Goal: Information Seeking & Learning: Learn about a topic

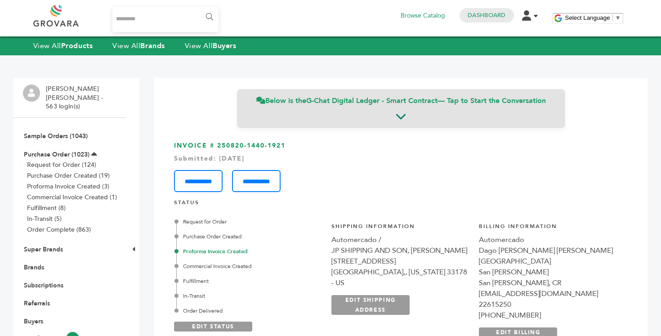
click at [352, 116] on div "Below is the G-Chat Digital Ledger - Smart Contract — Tap to Start the Conversa…" at bounding box center [401, 109] width 329 height 40
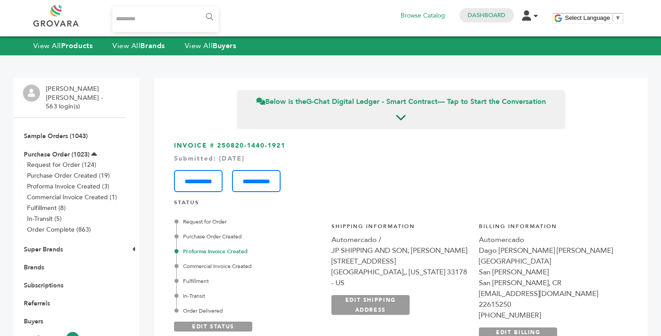
click at [198, 148] on h3 "**********" at bounding box center [401, 166] width 454 height 51
click at [213, 144] on h3 "**********" at bounding box center [401, 166] width 454 height 51
drag, startPoint x: 217, startPoint y: 146, endPoint x: 311, endPoint y: 146, distance: 94.0
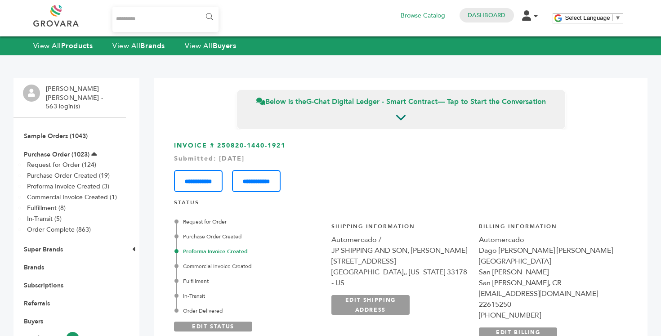
click at [311, 146] on h3 "**********" at bounding box center [401, 166] width 454 height 51
drag, startPoint x: 311, startPoint y: 146, endPoint x: 456, endPoint y: 178, distance: 148.3
click at [456, 178] on h3 "**********" at bounding box center [401, 166] width 454 height 51
drag, startPoint x: 288, startPoint y: 146, endPoint x: 218, endPoint y: 144, distance: 70.6
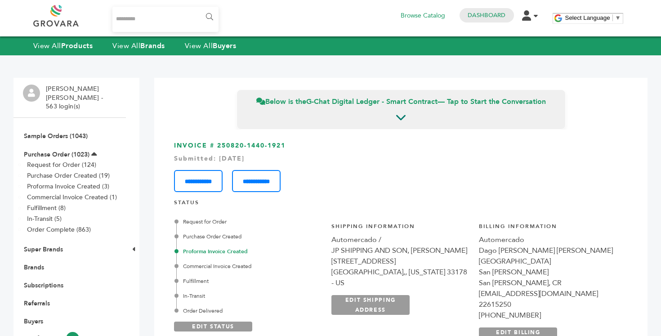
click at [218, 144] on h3 "**********" at bounding box center [401, 166] width 454 height 51
drag, startPoint x: 218, startPoint y: 144, endPoint x: 282, endPoint y: 144, distance: 64.8
click at [282, 144] on h3 "**********" at bounding box center [401, 166] width 454 height 51
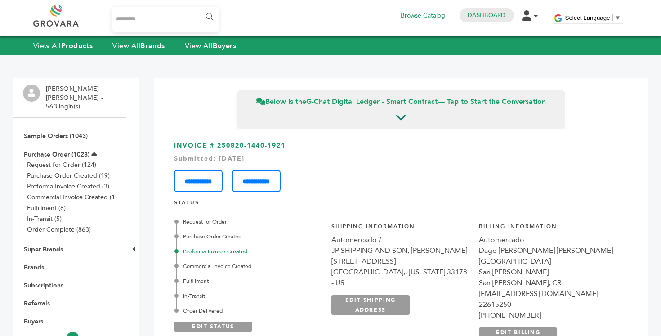
drag, startPoint x: 286, startPoint y: 145, endPoint x: 219, endPoint y: 143, distance: 67.5
click at [219, 143] on h3 "**********" at bounding box center [401, 166] width 454 height 51
copy h3 "250820-1440-1921"
click at [288, 144] on h3 "**********" at bounding box center [401, 166] width 454 height 51
click at [83, 150] on link "Purchase Order (1023)" at bounding box center [57, 154] width 66 height 9
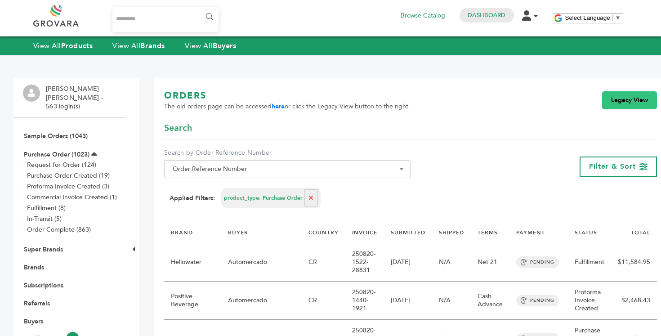
click at [602, 103] on link "Legacy View" at bounding box center [629, 100] width 55 height 18
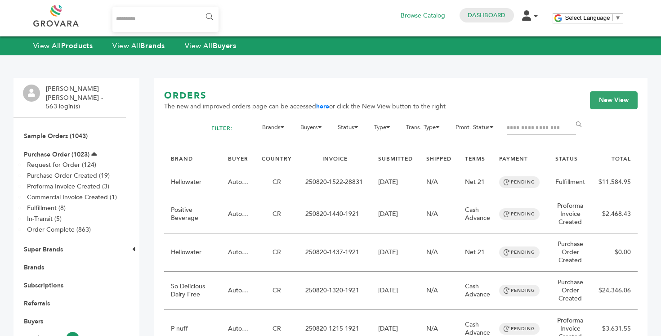
click at [523, 123] on input "Filter by keywords" at bounding box center [541, 128] width 69 height 13
paste input "**********"
type input "**********"
click at [570, 116] on input "******" at bounding box center [580, 125] width 20 height 18
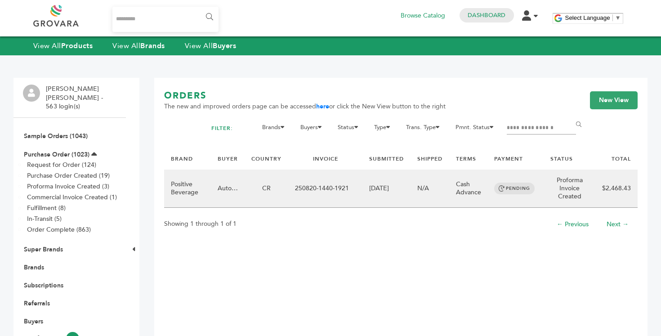
click at [388, 176] on td "08/20/2025" at bounding box center [386, 189] width 48 height 38
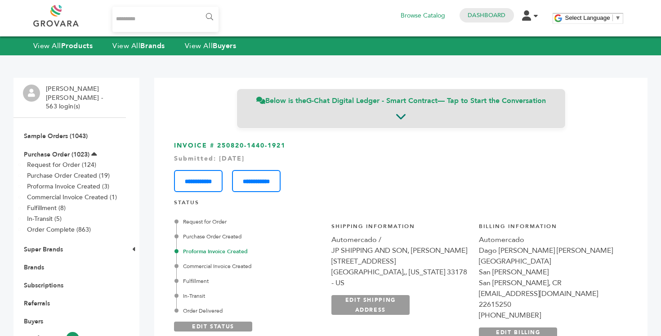
click at [375, 120] on div "Below is the G-Chat Digital Ledger - Smart Contract — Tap to Start the Conversa…" at bounding box center [401, 109] width 329 height 40
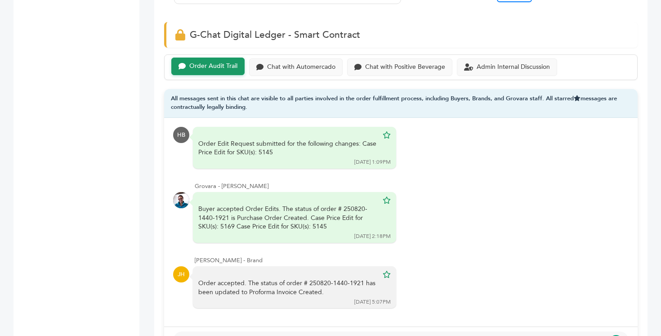
scroll to position [567, 0]
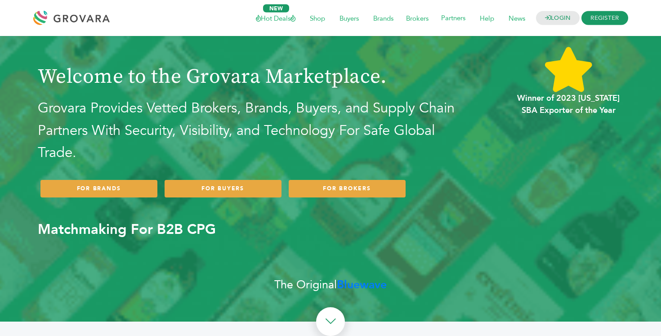
click at [258, 76] on h1 "Welcome to the Grovara Marketplace." at bounding box center [252, 64] width 429 height 49
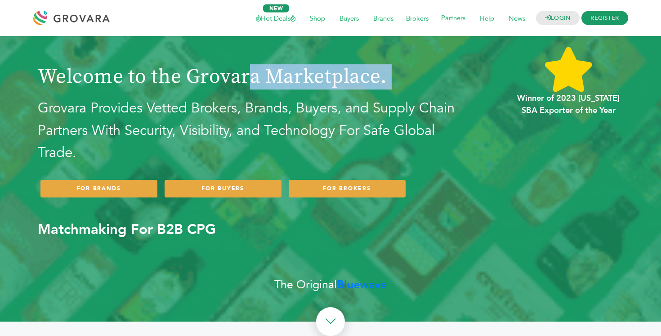
click at [326, 73] on h1 "Welcome to the Grovara Marketplace." at bounding box center [252, 64] width 429 height 49
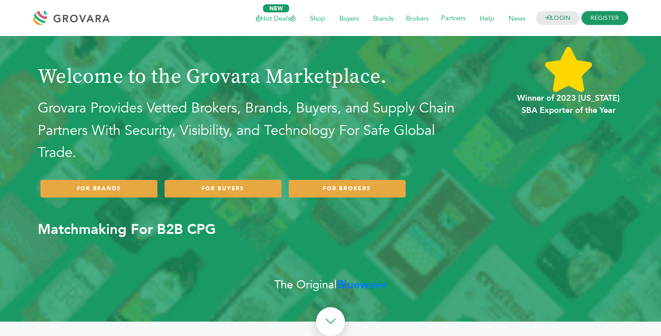
click at [354, 81] on h1 "Welcome to the Grovara Marketplace." at bounding box center [252, 64] width 429 height 49
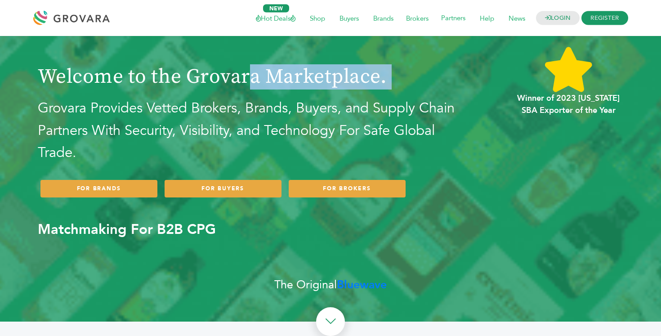
click at [372, 130] on h2 "Grovara Provides Vetted Brokers, Brands, Buyers, and Supply Chain Partners With…" at bounding box center [252, 130] width 429 height 67
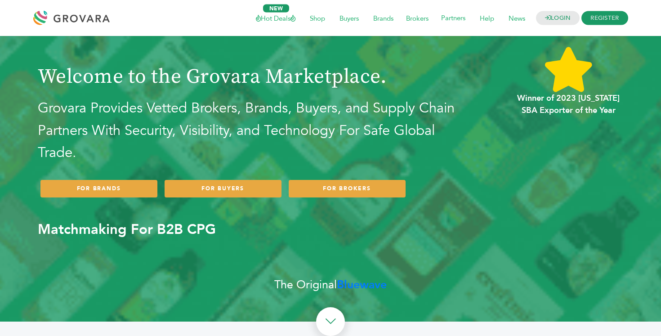
click at [372, 130] on h2 "Grovara Provides Vetted Brokers, Brands, Buyers, and Supply Chain Partners With…" at bounding box center [252, 130] width 429 height 67
click at [348, 142] on h2 "Grovara Provides Vetted Brokers, Brands, Buyers, and Supply Chain Partners With…" at bounding box center [252, 130] width 429 height 67
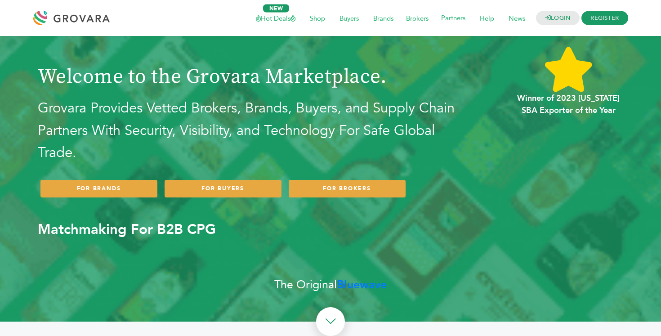
click at [348, 142] on h2 "Grovara Provides Vetted Brokers, Brands, Buyers, and Supply Chain Partners With…" at bounding box center [252, 130] width 429 height 67
click at [347, 156] on h2 "Grovara Provides Vetted Brokers, Brands, Buyers, and Supply Chain Partners With…" at bounding box center [252, 130] width 429 height 67
click at [345, 139] on h2 "Grovara Provides Vetted Brokers, Brands, Buyers, and Supply Chain Partners With…" at bounding box center [252, 130] width 429 height 67
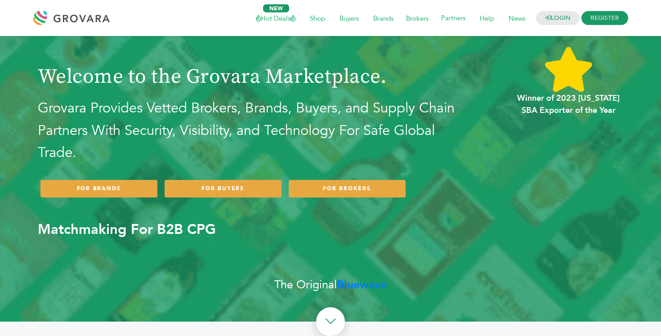
click at [345, 139] on h2 "Grovara Provides Vetted Brokers, Brands, Buyers, and Supply Chain Partners With…" at bounding box center [252, 130] width 429 height 67
click at [367, 133] on h2 "Grovara Provides Vetted Brokers, Brands, Buyers, and Supply Chain Partners With…" at bounding box center [252, 130] width 429 height 67
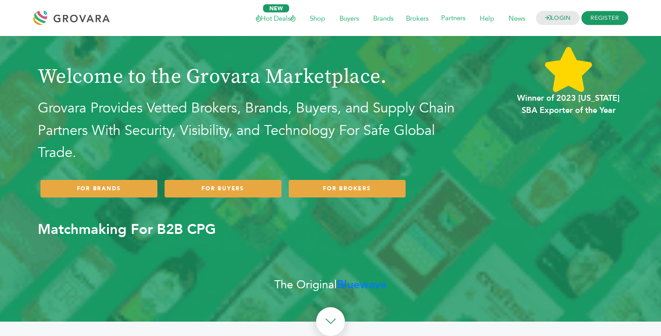
click at [411, 126] on h2 "Grovara Provides Vetted Brokers, Brands, Buyers, and Supply Chain Partners With…" at bounding box center [252, 130] width 429 height 67
click at [564, 23] on link "LOGIN" at bounding box center [558, 18] width 44 height 14
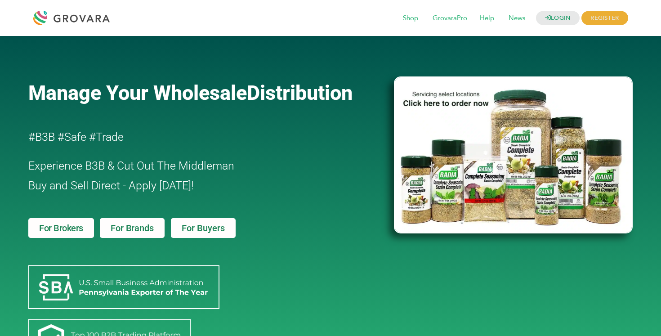
click at [515, 156] on img at bounding box center [513, 154] width 239 height 157
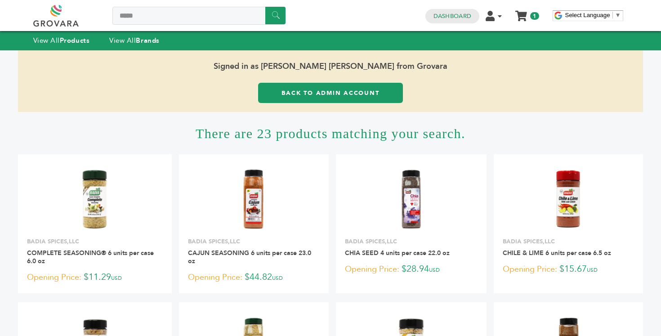
click at [334, 138] on h1 "There are 23 products matching your search." at bounding box center [330, 133] width 625 height 42
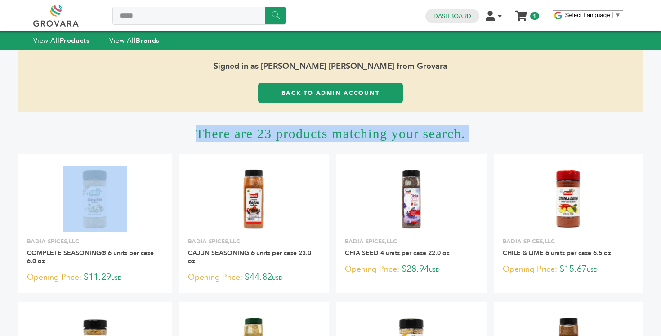
click at [334, 138] on h1 "There are 23 products matching your search." at bounding box center [330, 133] width 625 height 42
click at [335, 147] on h1 "There are 23 products matching your search." at bounding box center [330, 133] width 625 height 42
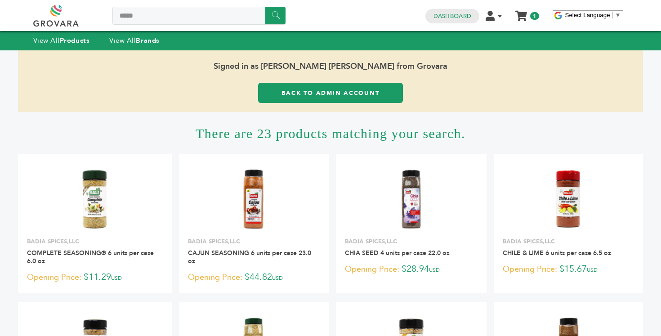
click at [331, 138] on h1 "There are 23 products matching your search." at bounding box center [330, 133] width 625 height 42
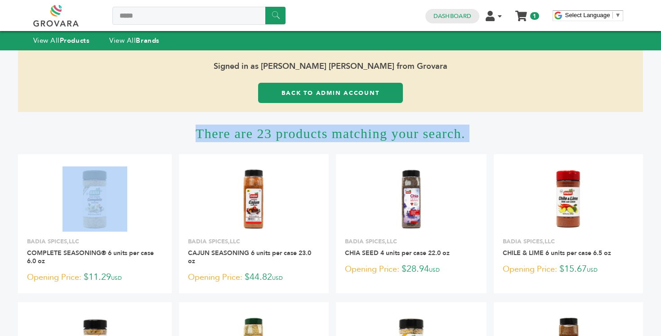
click at [331, 138] on h1 "There are 23 products matching your search." at bounding box center [330, 133] width 625 height 42
click at [331, 145] on h1 "There are 23 products matching your search." at bounding box center [330, 133] width 625 height 42
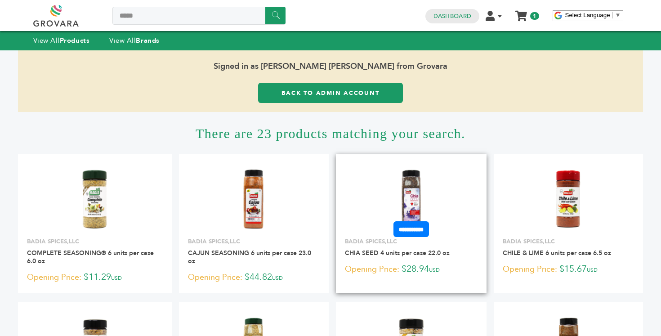
click at [411, 181] on img at bounding box center [411, 198] width 65 height 65
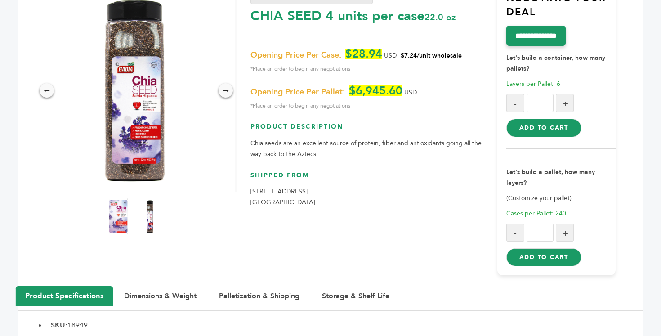
scroll to position [173, 0]
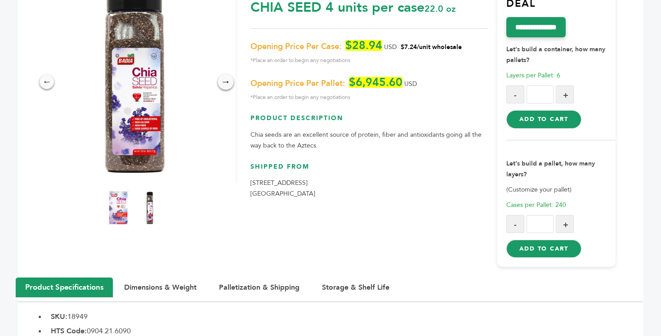
click at [228, 86] on div "→" at bounding box center [226, 82] width 16 height 16
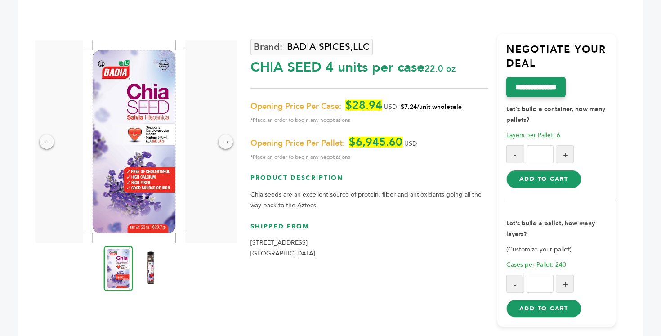
scroll to position [97, 0]
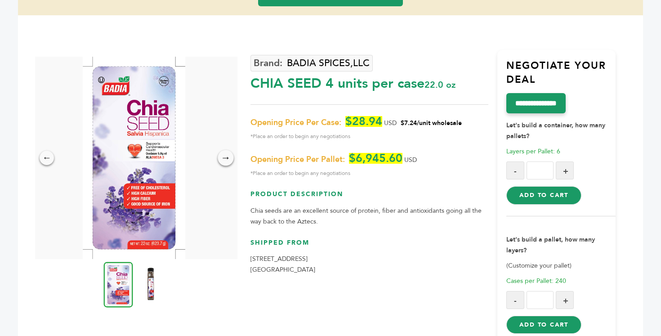
click at [230, 154] on div "→" at bounding box center [226, 158] width 16 height 16
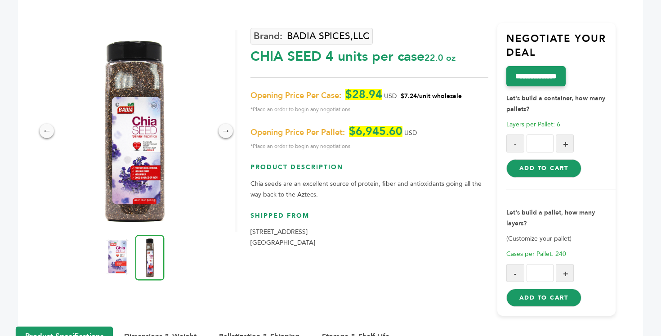
scroll to position [133, 0]
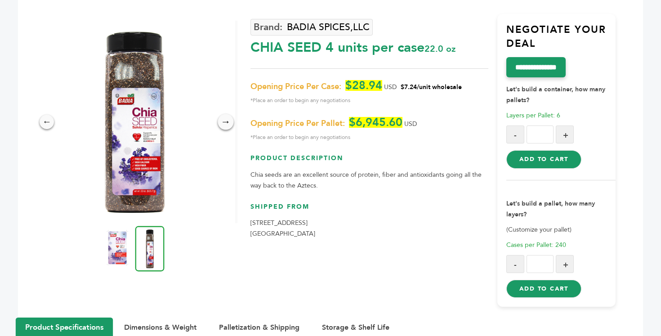
click at [223, 126] on div "→" at bounding box center [226, 122] width 16 height 16
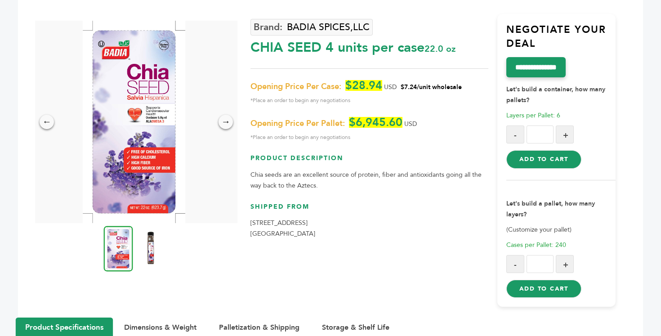
click at [159, 100] on img at bounding box center [134, 122] width 103 height 202
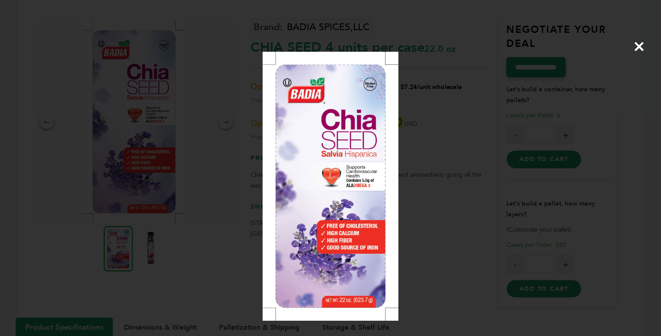
click at [457, 136] on div "×" at bounding box center [330, 168] width 661 height 336
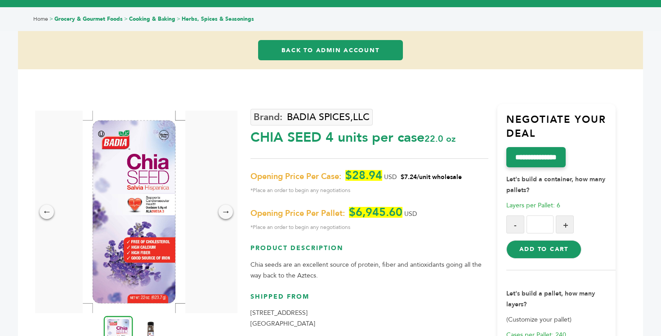
scroll to position [0, 0]
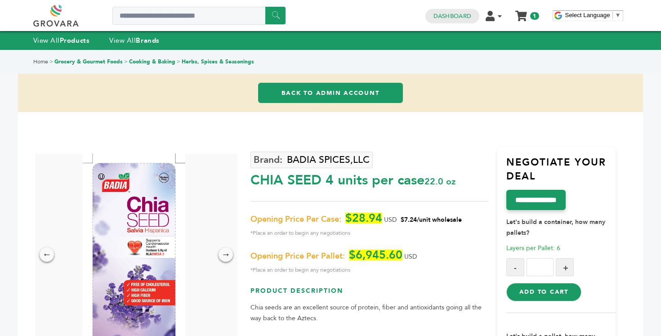
click at [151, 215] on img at bounding box center [134, 254] width 103 height 202
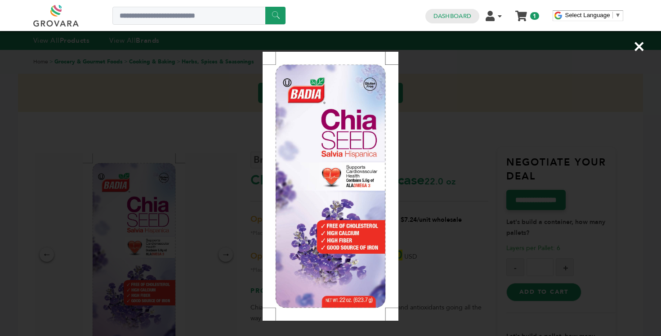
click at [595, 188] on div "×" at bounding box center [330, 168] width 661 height 336
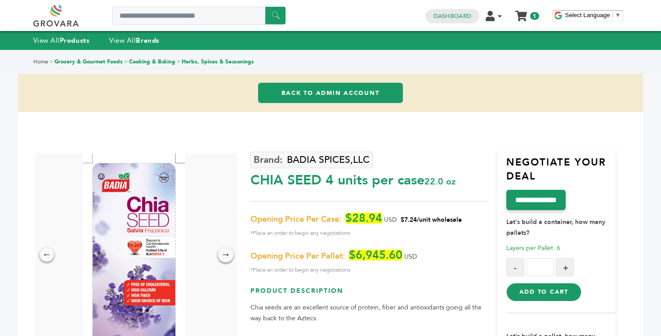
click at [224, 260] on div "→" at bounding box center [226, 254] width 16 height 16
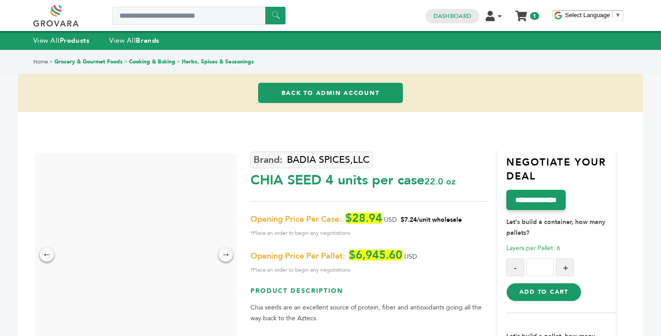
click at [126, 224] on img at bounding box center [143, 254] width 202 height 202
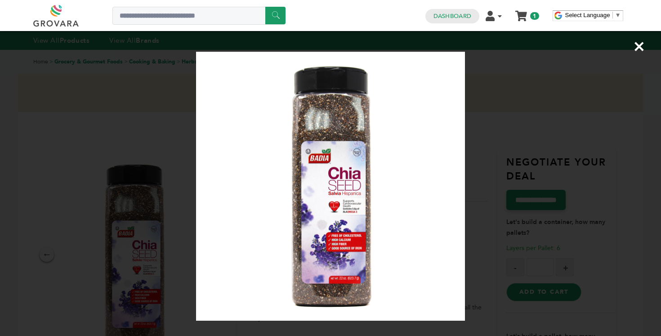
click at [571, 203] on div "×" at bounding box center [330, 168] width 661 height 336
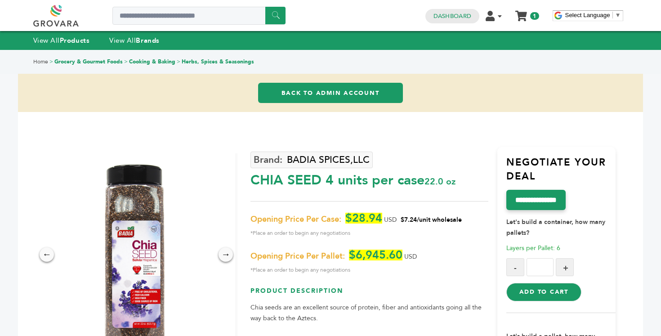
click at [143, 182] on img at bounding box center [134, 254] width 202 height 202
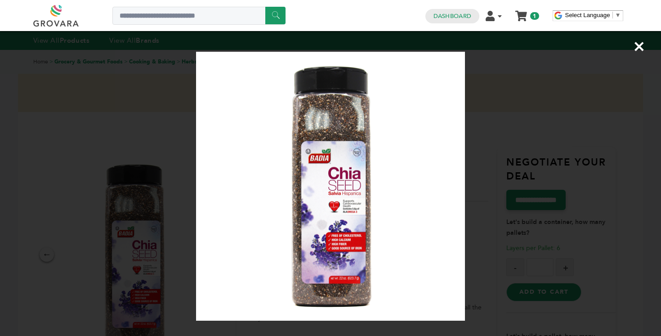
click at [121, 136] on div "×" at bounding box center [330, 168] width 661 height 336
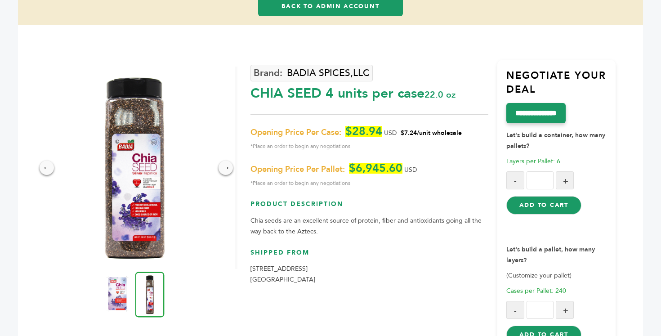
scroll to position [91, 0]
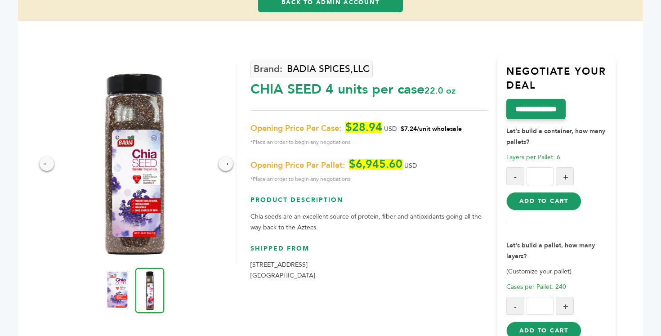
click at [114, 297] on img at bounding box center [117, 290] width 25 height 40
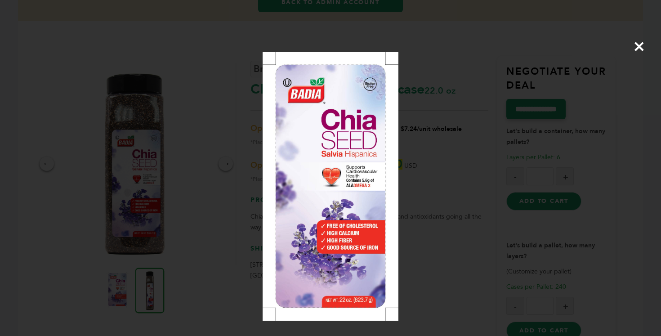
click at [167, 183] on div "×" at bounding box center [330, 168] width 661 height 336
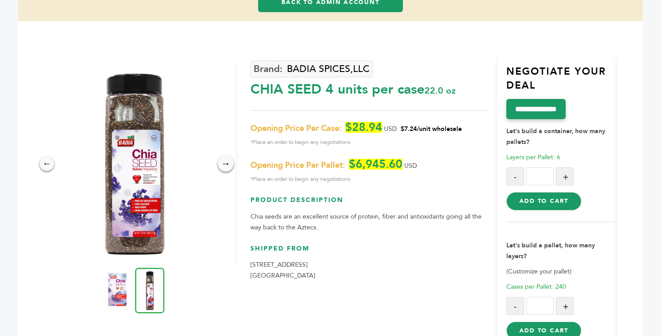
click at [228, 160] on div "→" at bounding box center [226, 164] width 16 height 16
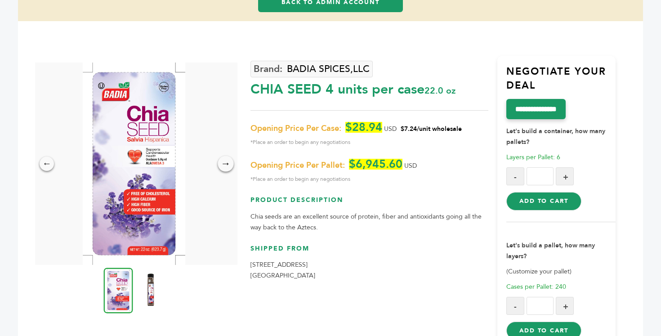
click at [228, 160] on div "→" at bounding box center [226, 164] width 16 height 16
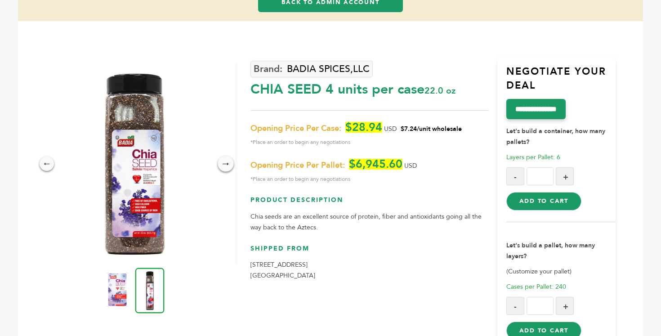
click at [229, 161] on div "→" at bounding box center [226, 164] width 16 height 16
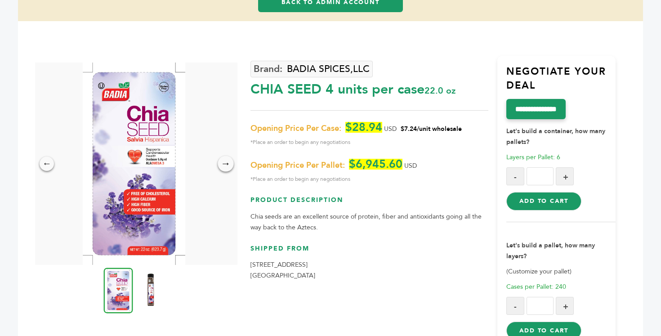
click at [229, 161] on div "→" at bounding box center [226, 164] width 16 height 16
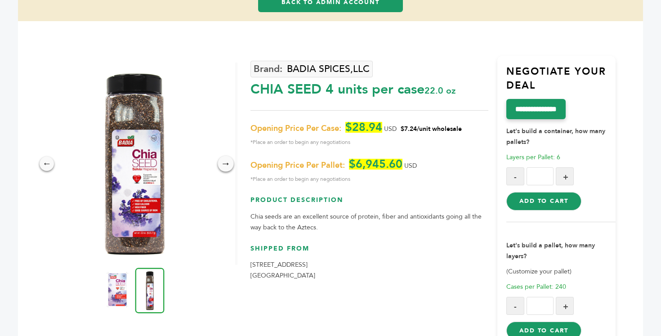
click at [229, 161] on div "→" at bounding box center [226, 164] width 16 height 16
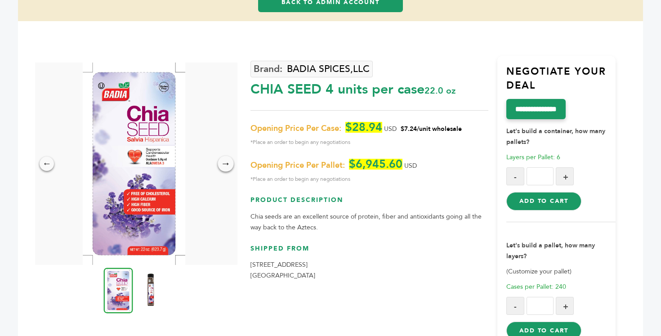
click at [229, 161] on div "→" at bounding box center [226, 164] width 16 height 16
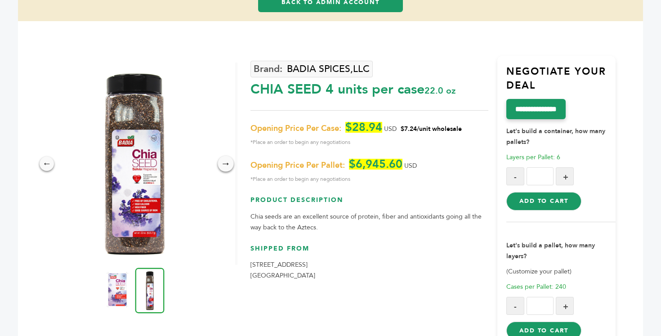
click at [229, 161] on div "→" at bounding box center [226, 164] width 16 height 16
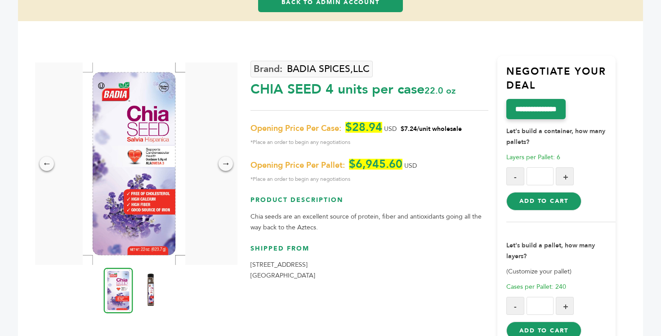
click at [522, 67] on h3 "Negotiate Your Deal" at bounding box center [561, 82] width 110 height 35
click at [537, 71] on h3 "Negotiate Your Deal" at bounding box center [561, 82] width 110 height 35
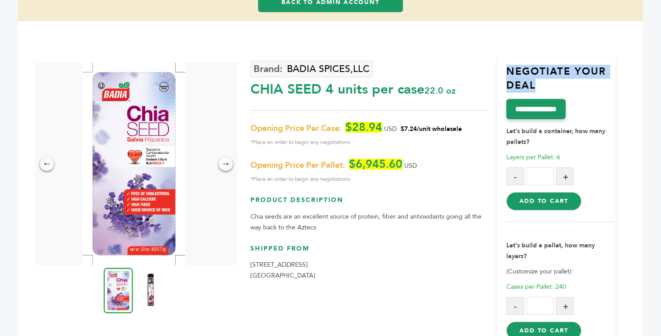
click at [537, 71] on h3 "Negotiate Your Deal" at bounding box center [561, 82] width 110 height 35
click at [534, 87] on h3 "Negotiate Your Deal" at bounding box center [561, 82] width 110 height 35
click at [542, 87] on h3 "Negotiate Your Deal" at bounding box center [561, 82] width 110 height 35
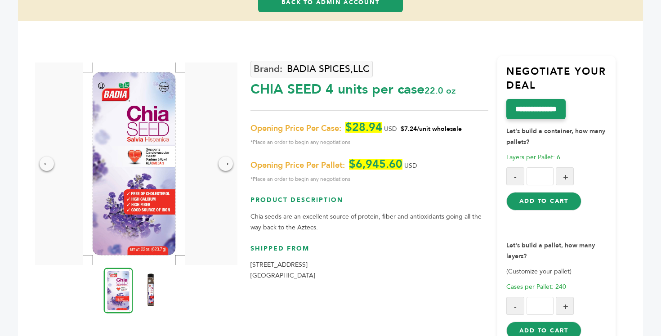
click at [437, 87] on span "22.0 oz" at bounding box center [439, 91] width 31 height 12
click at [465, 87] on div "CHIA SEED 4 units per case 22.0 oz" at bounding box center [368, 87] width 237 height 23
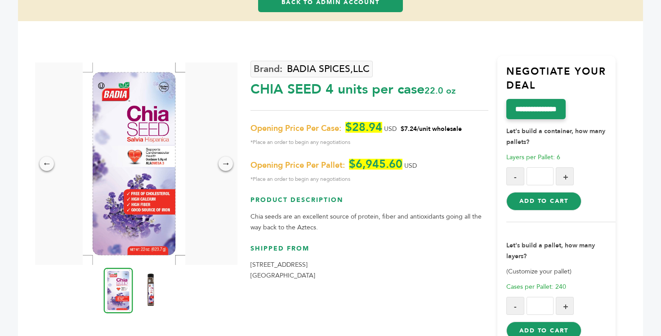
click at [465, 87] on div "CHIA SEED 4 units per case 22.0 oz" at bounding box center [368, 87] width 237 height 23
click at [300, 95] on div "CHIA SEED 4 units per case 22.0 oz" at bounding box center [368, 87] width 237 height 23
click at [339, 87] on div "CHIA SEED 4 units per case 22.0 oz" at bounding box center [368, 87] width 237 height 23
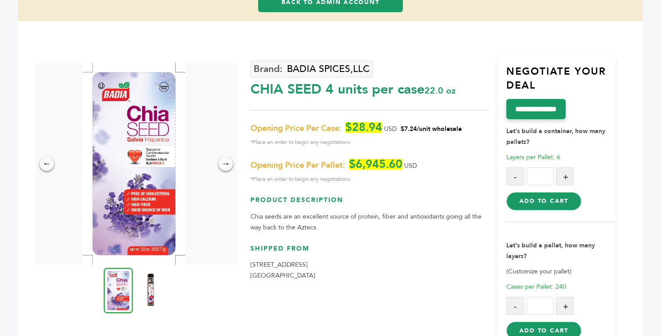
click at [339, 87] on div "CHIA SEED 4 units per case 22.0 oz" at bounding box center [368, 87] width 237 height 23
click at [336, 124] on span "Opening Price Per Case:" at bounding box center [295, 128] width 91 height 11
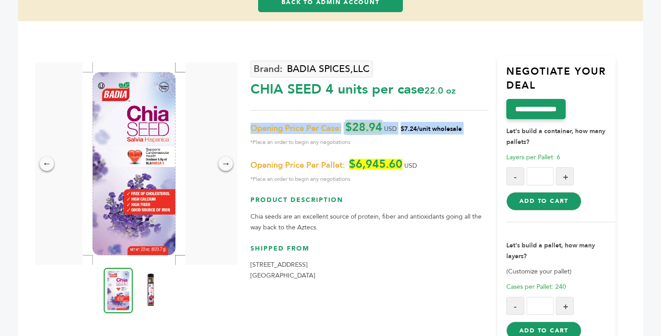
click at [336, 124] on span "Opening Price Per Case:" at bounding box center [295, 128] width 91 height 11
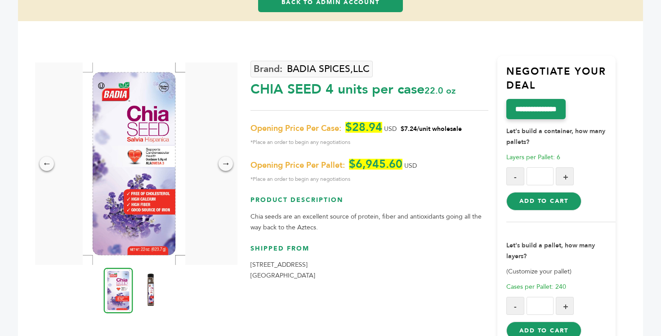
click at [335, 138] on span "*Place an order to begin any negotiations" at bounding box center [368, 142] width 237 height 11
click at [366, 141] on span "*Place an order to begin any negotiations" at bounding box center [368, 142] width 237 height 11
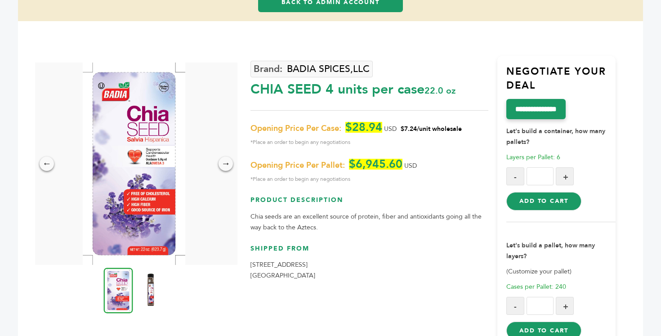
click at [366, 141] on span "*Place an order to begin any negotiations" at bounding box center [368, 142] width 237 height 11
click at [366, 167] on span "$6,945.60" at bounding box center [376, 164] width 54 height 11
drag, startPoint x: 351, startPoint y: 163, endPoint x: 401, endPoint y: 163, distance: 50.4
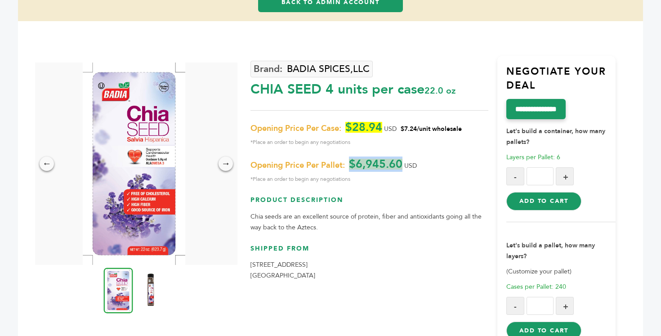
click at [401, 163] on span "$6,945.60" at bounding box center [376, 164] width 54 height 11
drag, startPoint x: 401, startPoint y: 163, endPoint x: 349, endPoint y: 160, distance: 51.8
click at [349, 160] on p "Opening Price Per Pallet: $6,945.60 USD *Place an order to begin any negotiatio…" at bounding box center [368, 172] width 237 height 26
click at [312, 160] on span "Opening Price Per Pallet:" at bounding box center [297, 165] width 94 height 11
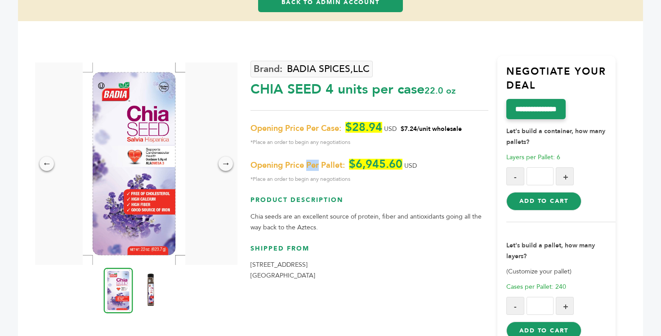
click at [312, 160] on span "Opening Price Per Pallet:" at bounding box center [297, 165] width 94 height 11
click at [319, 162] on span "Opening Price Per Pallet:" at bounding box center [297, 165] width 94 height 11
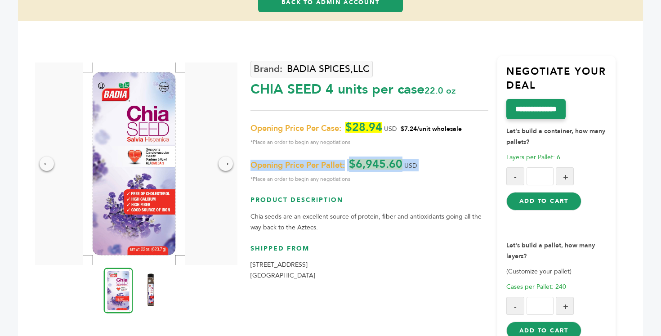
click at [326, 162] on span "Opening Price Per Pallet:" at bounding box center [297, 165] width 94 height 11
click at [319, 178] on span "*Place an order to begin any negotiations" at bounding box center [368, 179] width 237 height 11
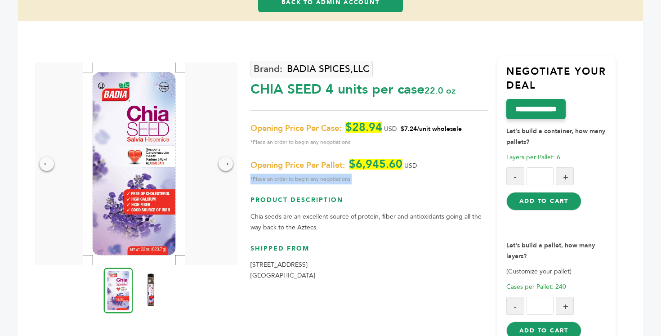
click at [319, 178] on span "*Place an order to begin any negotiations" at bounding box center [368, 179] width 237 height 11
click at [320, 217] on p "Chia seeds are an excellent source of protein, fiber and antioxidants going all…" at bounding box center [368, 222] width 237 height 22
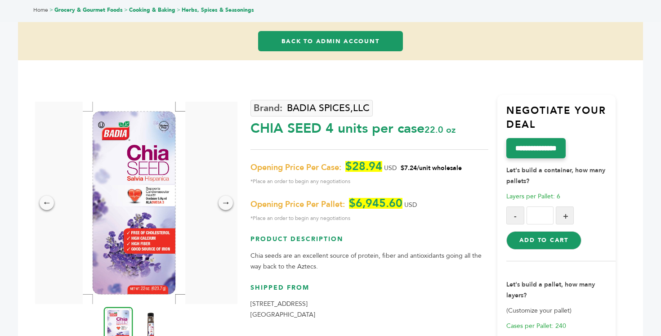
scroll to position [0, 0]
